Goal: Communication & Community: Share content

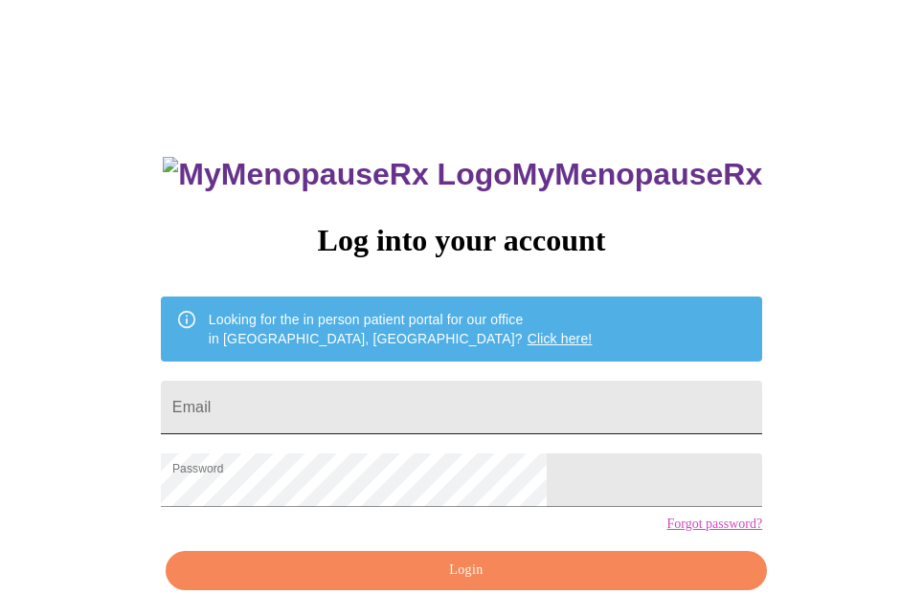
click at [455, 407] on input "Email" at bounding box center [461, 408] width 601 height 54
type input "jamilacollinsreedy@gmail.com"
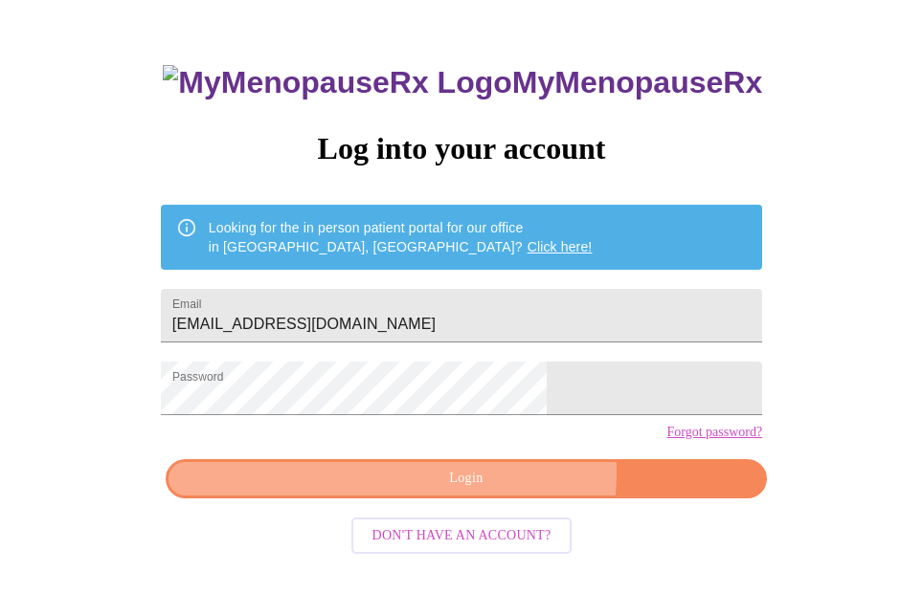
click at [501, 491] on span "Login" at bounding box center [466, 479] width 557 height 24
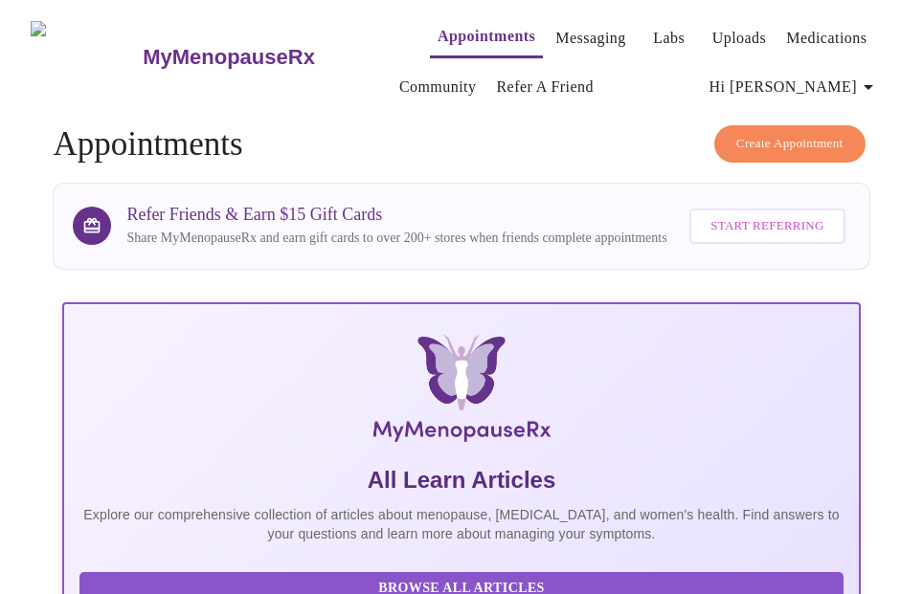
click at [710, 237] on span "Start Referring" at bounding box center [766, 226] width 113 height 22
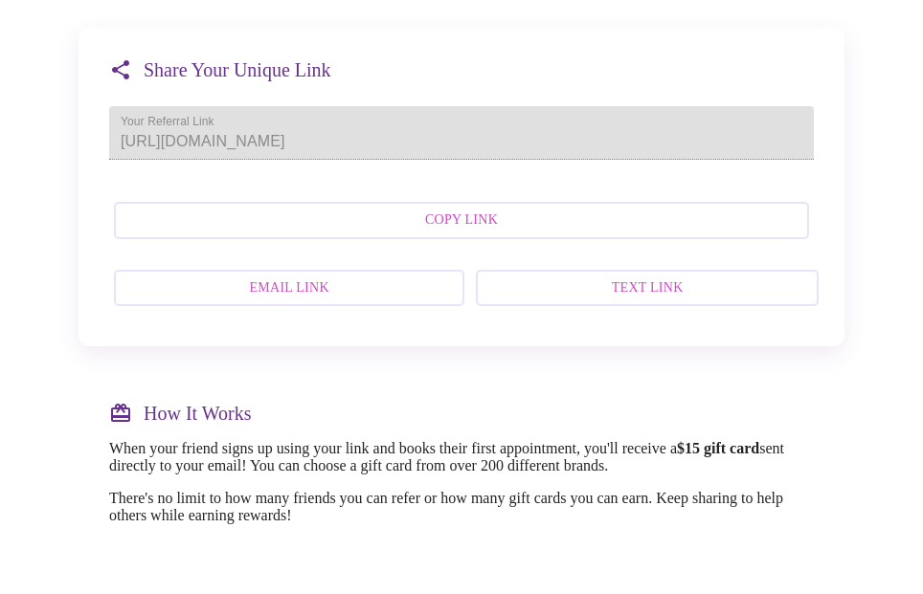
scroll to position [497, 0]
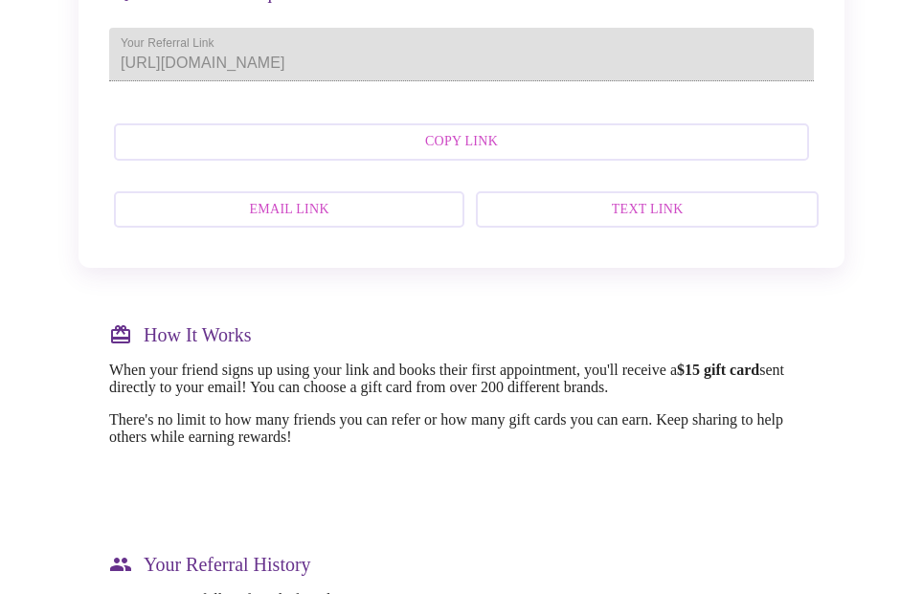
click at [481, 154] on span "Copy Link" at bounding box center [461, 142] width 653 height 24
